Goal: Information Seeking & Learning: Learn about a topic

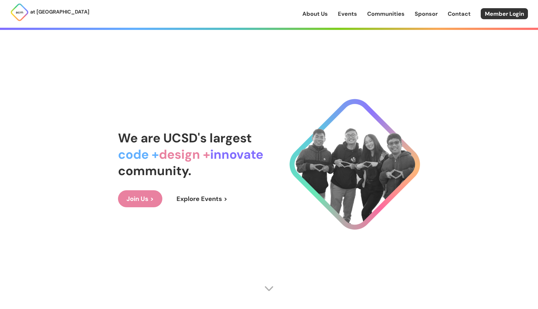
click at [206, 195] on link "Explore Events >" at bounding box center [202, 198] width 68 height 17
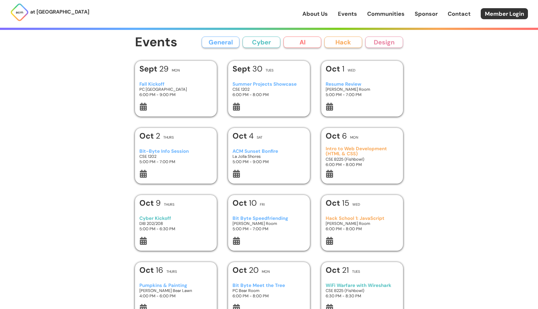
click at [236, 174] on icon at bounding box center [236, 174] width 7 height 8
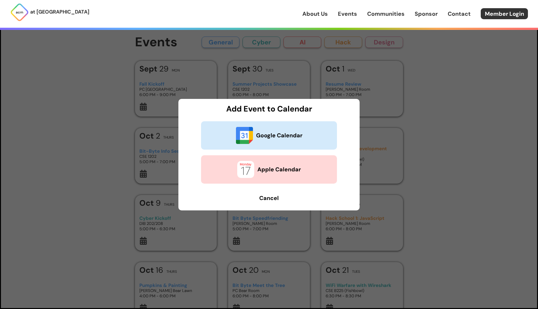
click at [275, 199] on b "Cancel" at bounding box center [269, 198] width 20 height 8
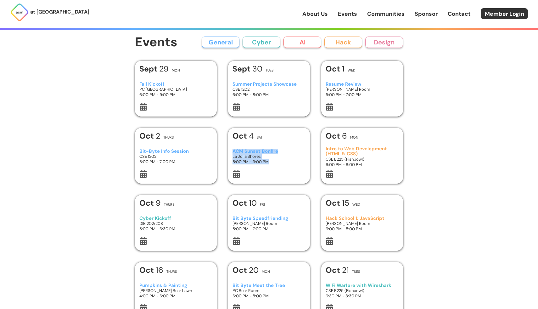
drag, startPoint x: 272, startPoint y: 161, endPoint x: 233, endPoint y: 150, distance: 40.7
click at [233, 150] on div "ACM Sunset Bonfire La Jolla Shores 5:00 PM - 9:00 PM" at bounding box center [269, 156] width 73 height 26
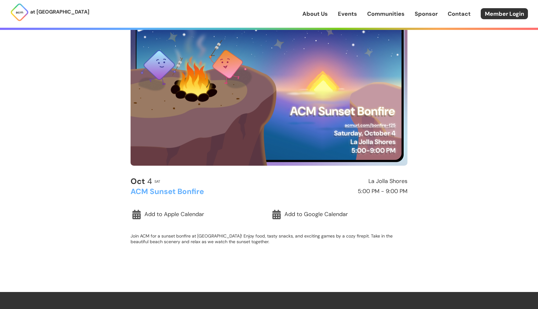
scroll to position [54, 0]
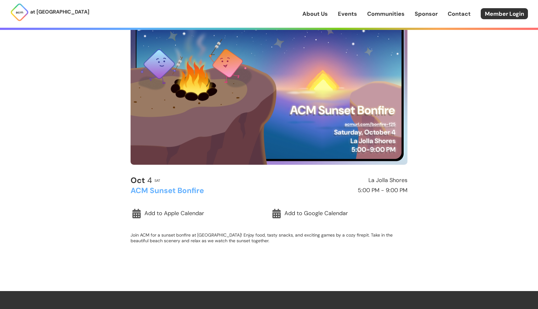
click at [179, 189] on h2 "ACM Sunset Bonfire" at bounding box center [199, 190] width 136 height 8
copy h2 "ACM Sunset Bonfire"
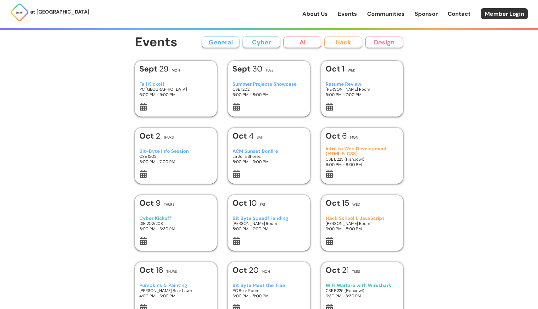
click at [222, 46] on button "General" at bounding box center [221, 42] width 38 height 11
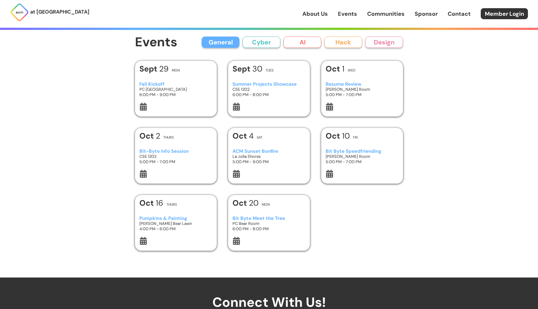
click at [256, 43] on button "Cyber" at bounding box center [262, 42] width 38 height 11
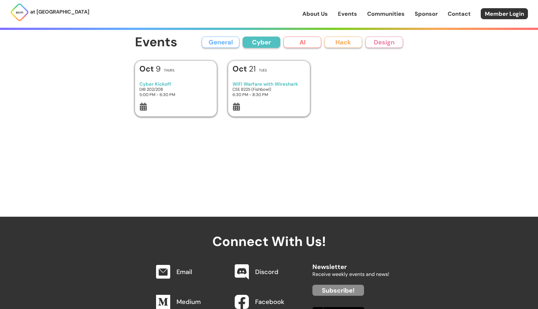
click at [302, 43] on button "AI" at bounding box center [303, 42] width 38 height 11
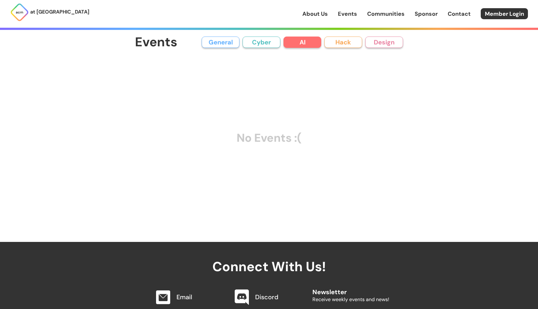
click at [344, 43] on button "Hack" at bounding box center [344, 42] width 38 height 11
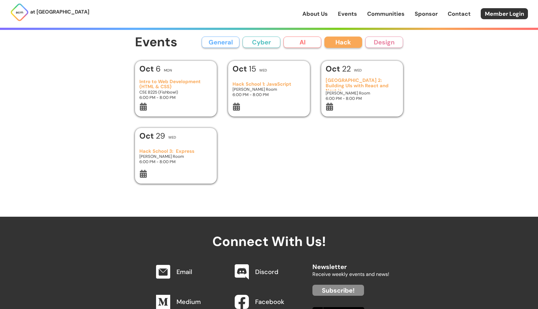
click at [380, 46] on button "Design" at bounding box center [385, 42] width 38 height 11
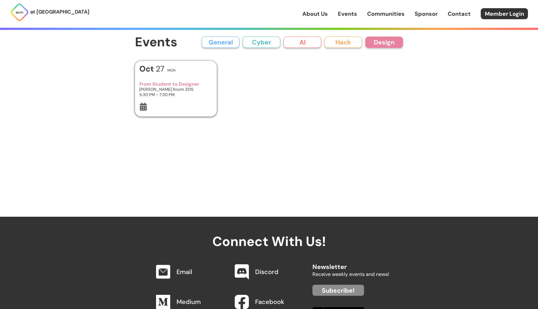
click at [344, 45] on button "Hack" at bounding box center [344, 42] width 38 height 11
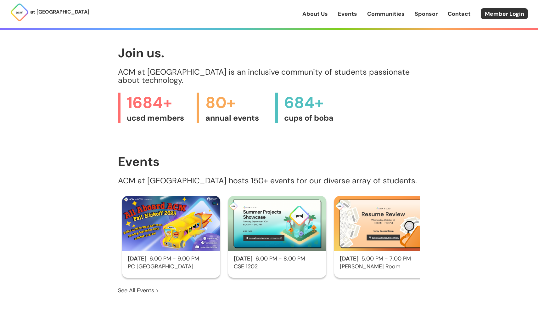
scroll to position [537, 0]
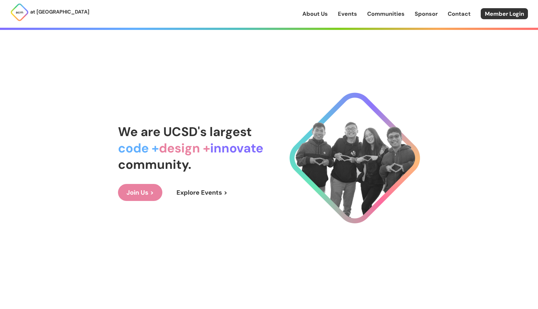
scroll to position [0, 0]
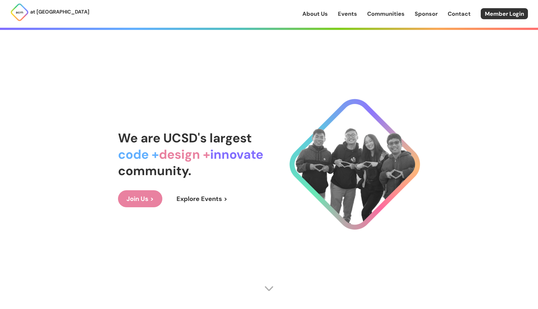
click at [316, 14] on link "About Us" at bounding box center [316, 14] width 26 height 8
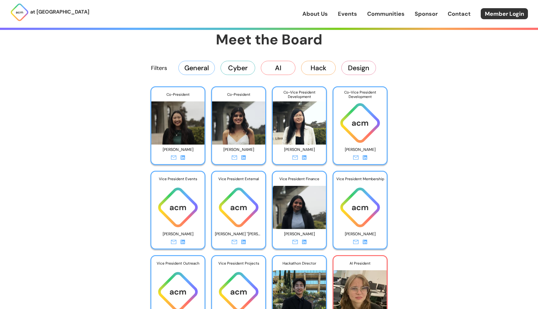
scroll to position [1047, 0]
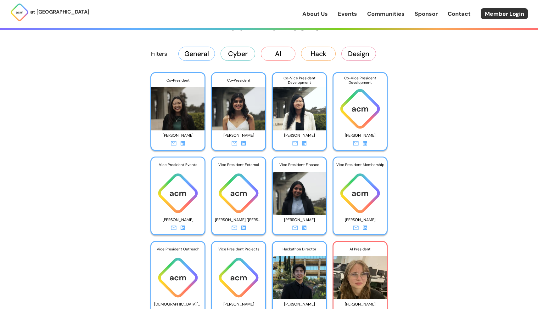
click at [352, 12] on link "Events" at bounding box center [347, 14] width 19 height 8
